Goal: Browse casually

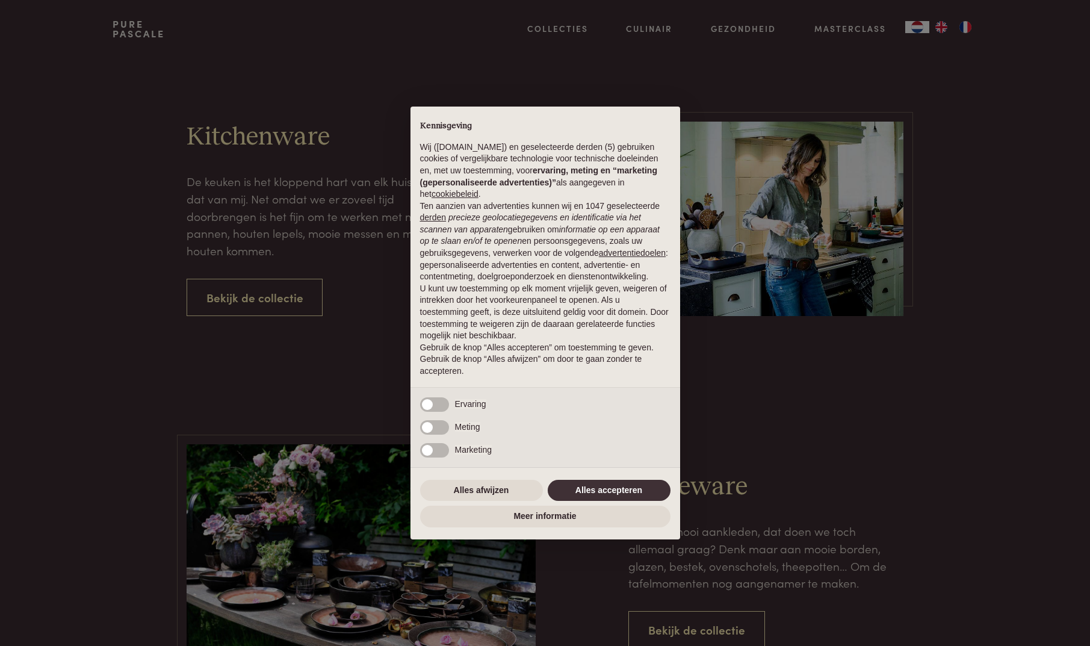
click at [597, 494] on button "Alles accepteren" at bounding box center [609, 491] width 123 height 22
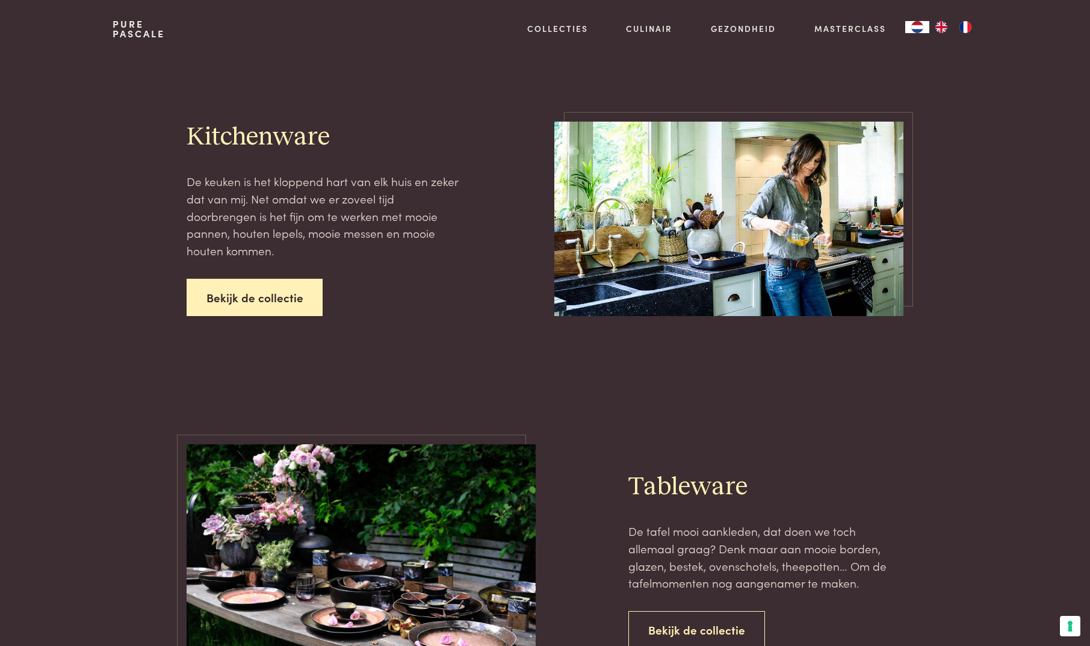
click at [245, 289] on link "Bekijk de collectie" at bounding box center [255, 298] width 137 height 38
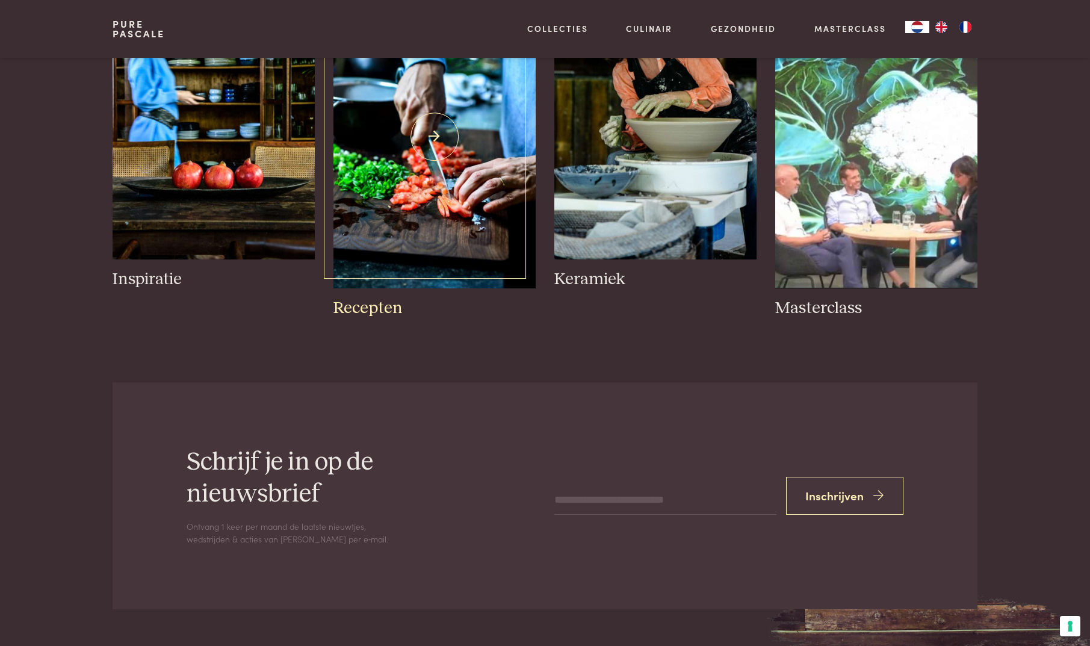
scroll to position [644, 0]
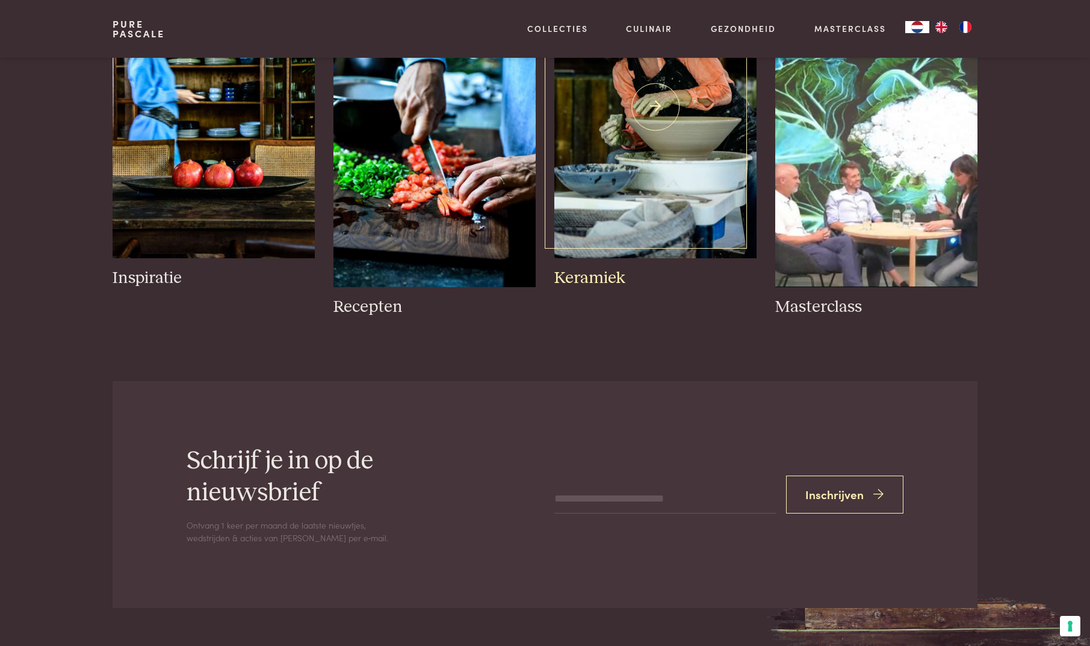
click at [604, 153] on img at bounding box center [655, 106] width 202 height 303
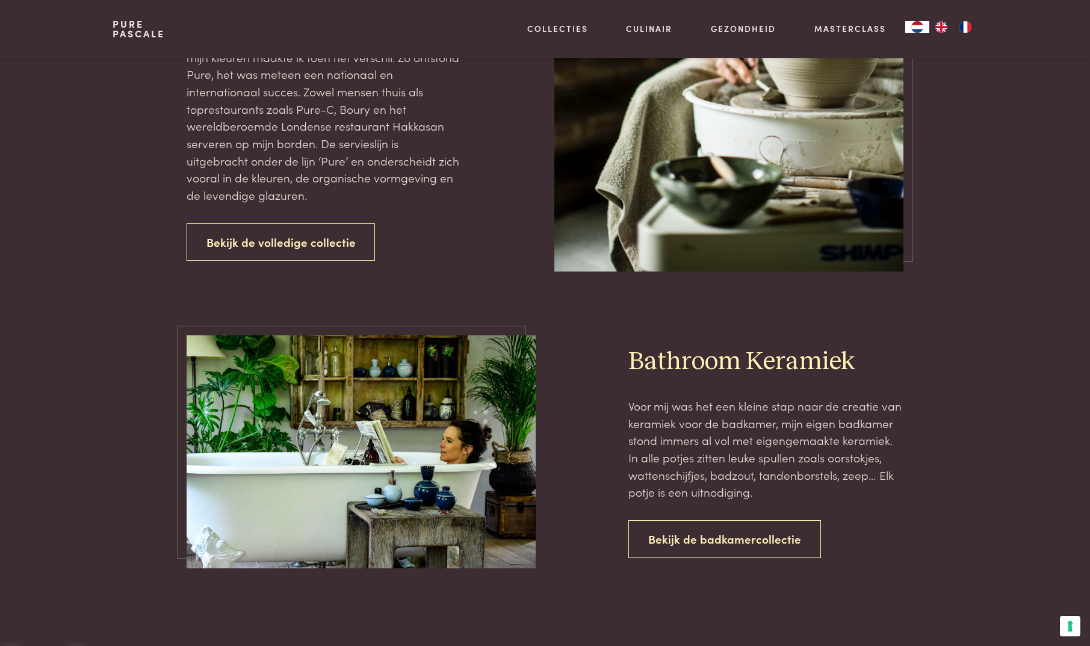
scroll to position [1477, 0]
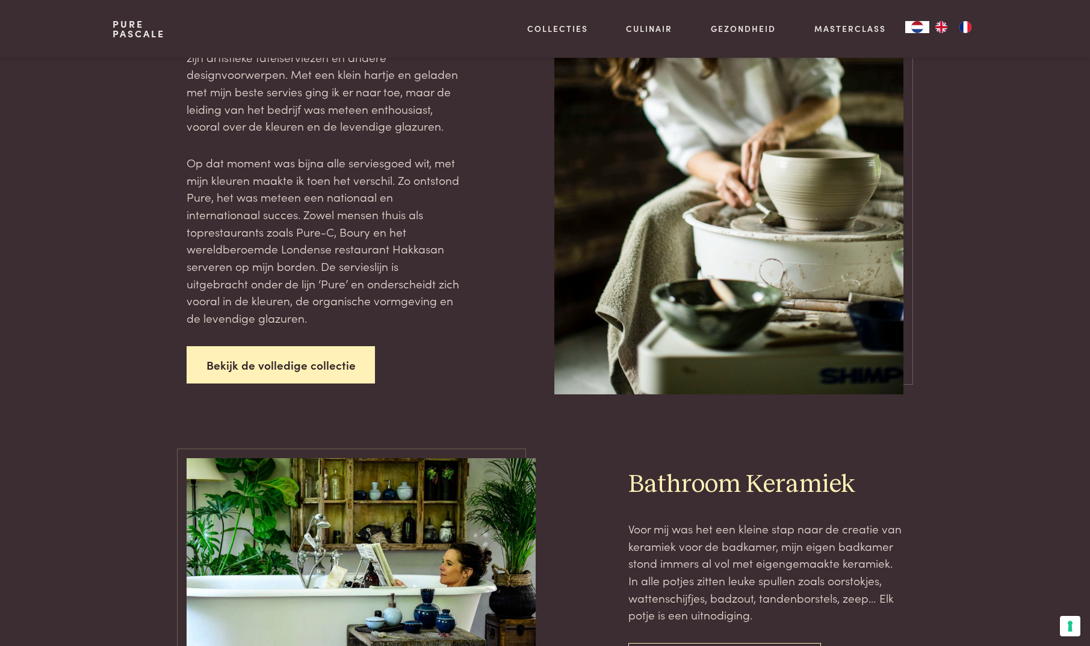
click at [316, 346] on link "Bekijk de volledige collectie" at bounding box center [281, 365] width 189 height 38
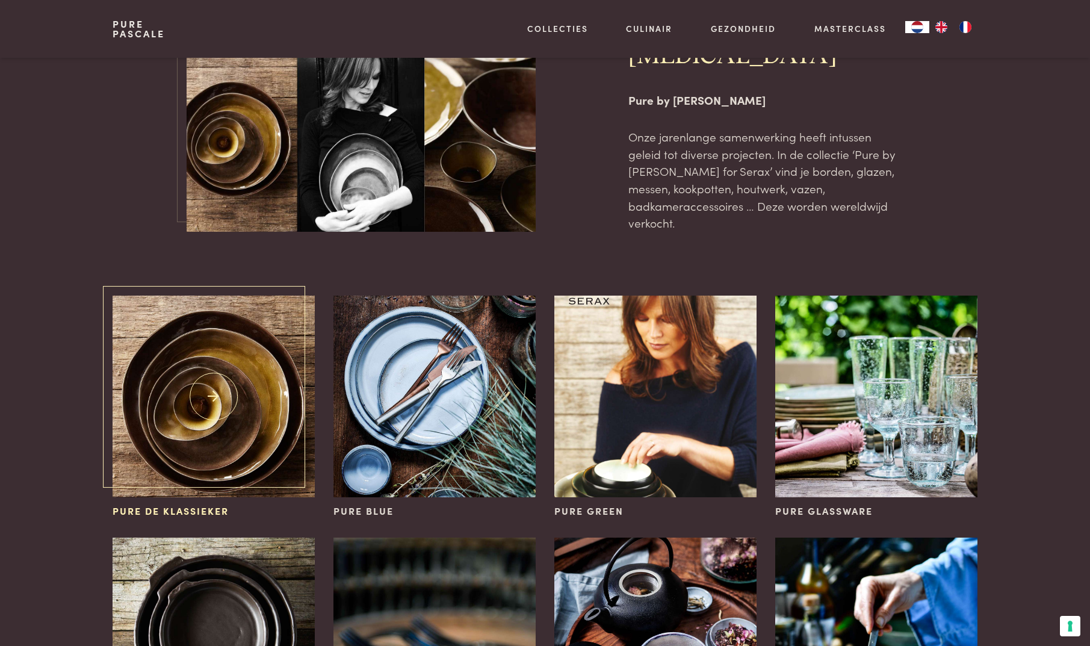
scroll to position [98, 0]
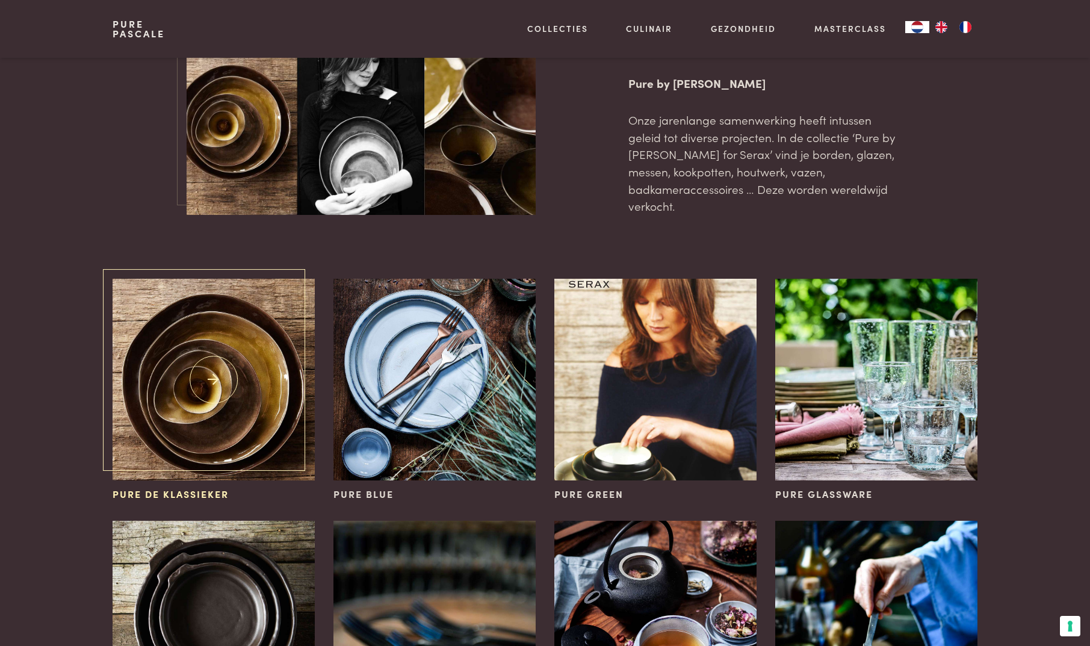
click at [235, 340] on img at bounding box center [214, 380] width 202 height 202
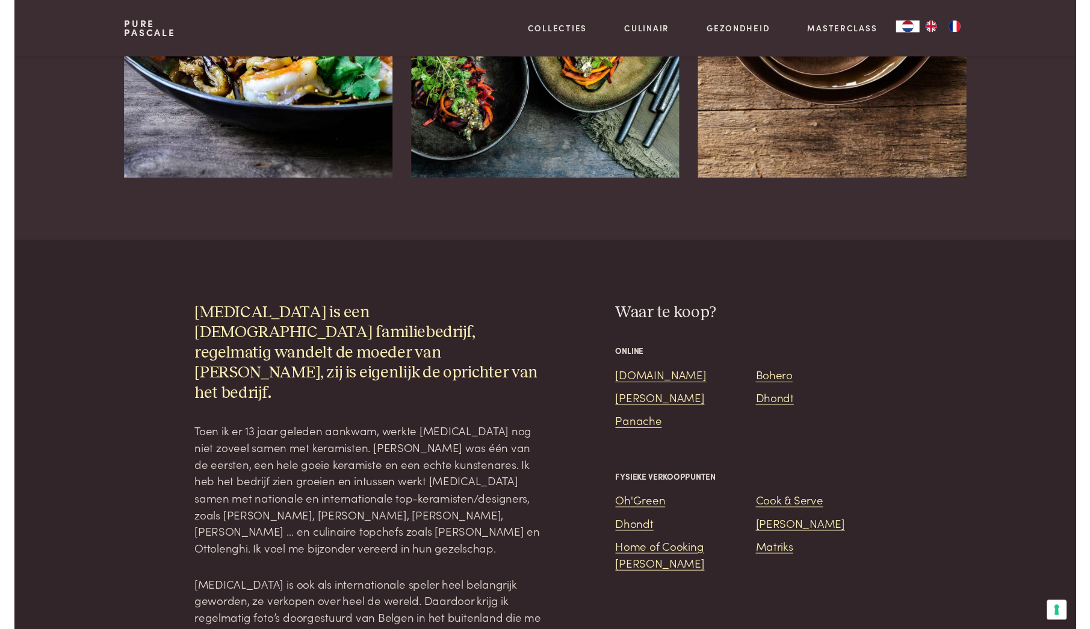
scroll to position [1128, 0]
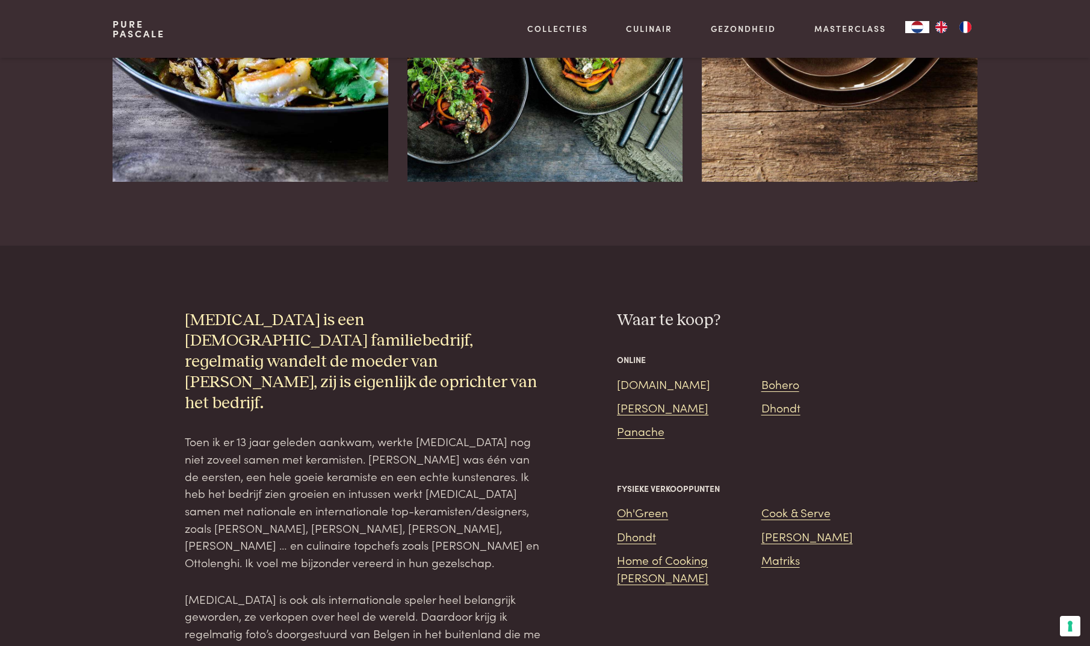
click at [647, 375] on link "[DOMAIN_NAME]" at bounding box center [663, 383] width 93 height 16
